Goal: Task Accomplishment & Management: Manage account settings

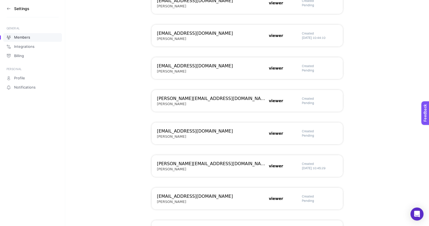
scroll to position [290, 0]
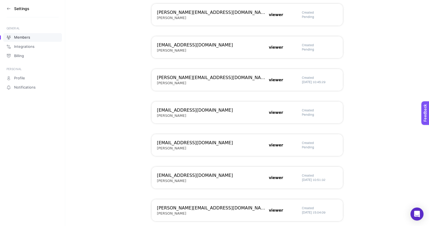
scroll to position [290, 0]
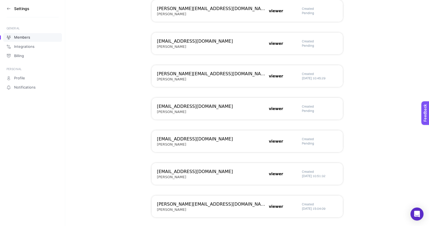
drag, startPoint x: 316, startPoint y: 110, endPoint x: 300, endPoint y: 107, distance: 16.4
click at [300, 131] on div "gulcin.gul@arcelik.com.tr Beko Bölgesel viewer Created Pending" at bounding box center [247, 142] width 191 height 22
drag, startPoint x: 300, startPoint y: 107, endPoint x: 319, endPoint y: 112, distance: 19.6
click at [319, 131] on div "gulcin.gul@arcelik.com.tr Beko Bölgesel viewer Created Pending" at bounding box center [247, 142] width 191 height 22
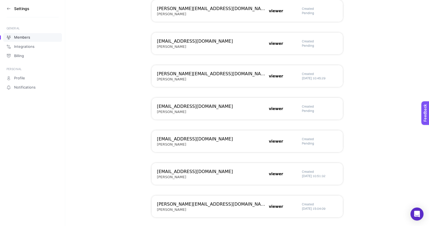
click at [319, 112] on h5 "Pending" at bounding box center [319, 111] width 35 height 4
drag, startPoint x: 319, startPoint y: 112, endPoint x: 289, endPoint y: 108, distance: 30.2
click at [289, 131] on div "gulcin.gul@arcelik.com.tr Beko Bölgesel viewer Created Pending" at bounding box center [247, 142] width 191 height 22
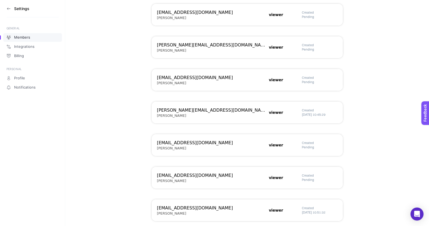
click at [305, 102] on div "ilkim.elbir@arcelik.com.tr Beko Bölgesel viewer Created Pending" at bounding box center [247, 113] width 191 height 22
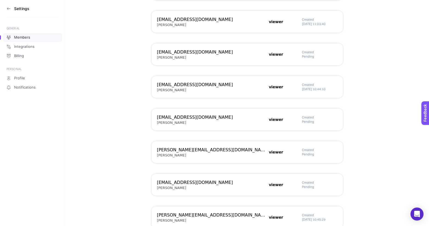
scroll to position [149, 0]
